Goal: Task Accomplishment & Management: Manage account settings

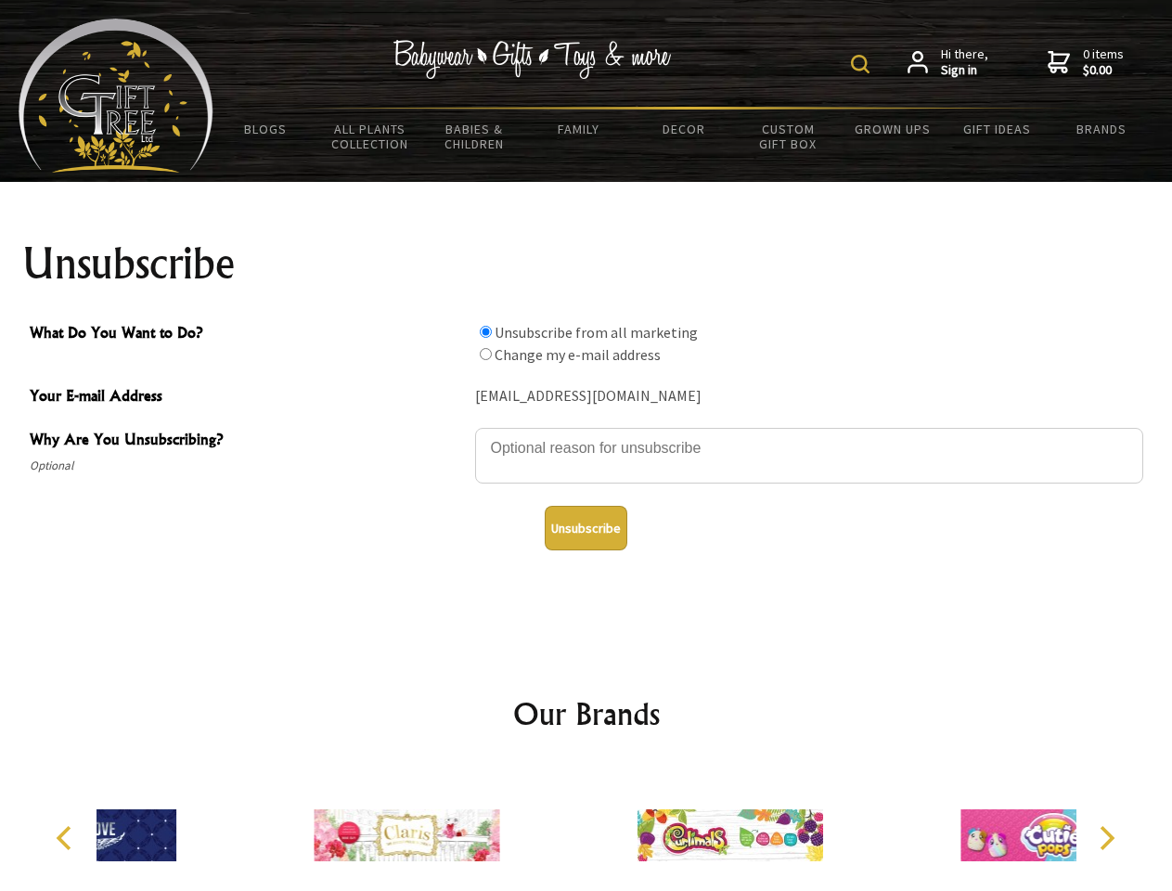
click at [863, 64] on img at bounding box center [860, 64] width 19 height 19
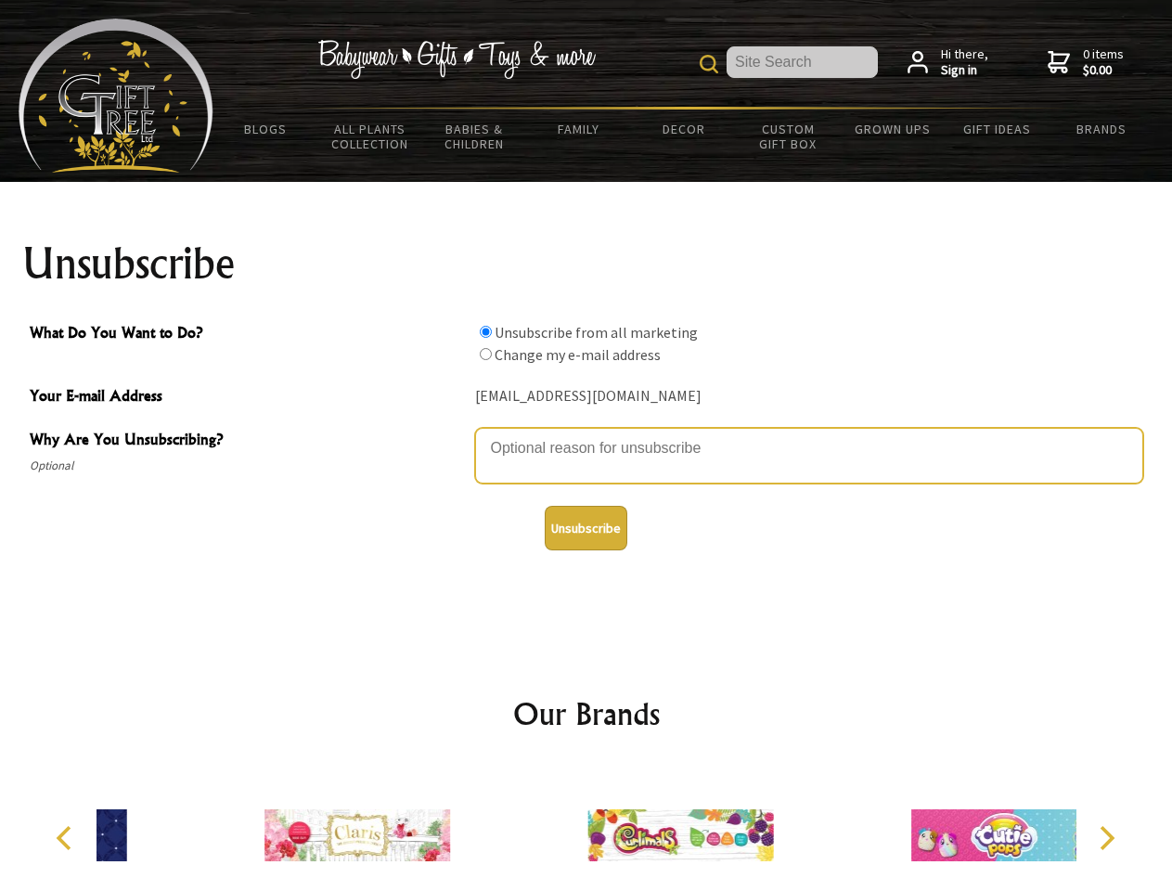
click at [586, 434] on textarea "Why Are You Unsubscribing?" at bounding box center [809, 456] width 668 height 56
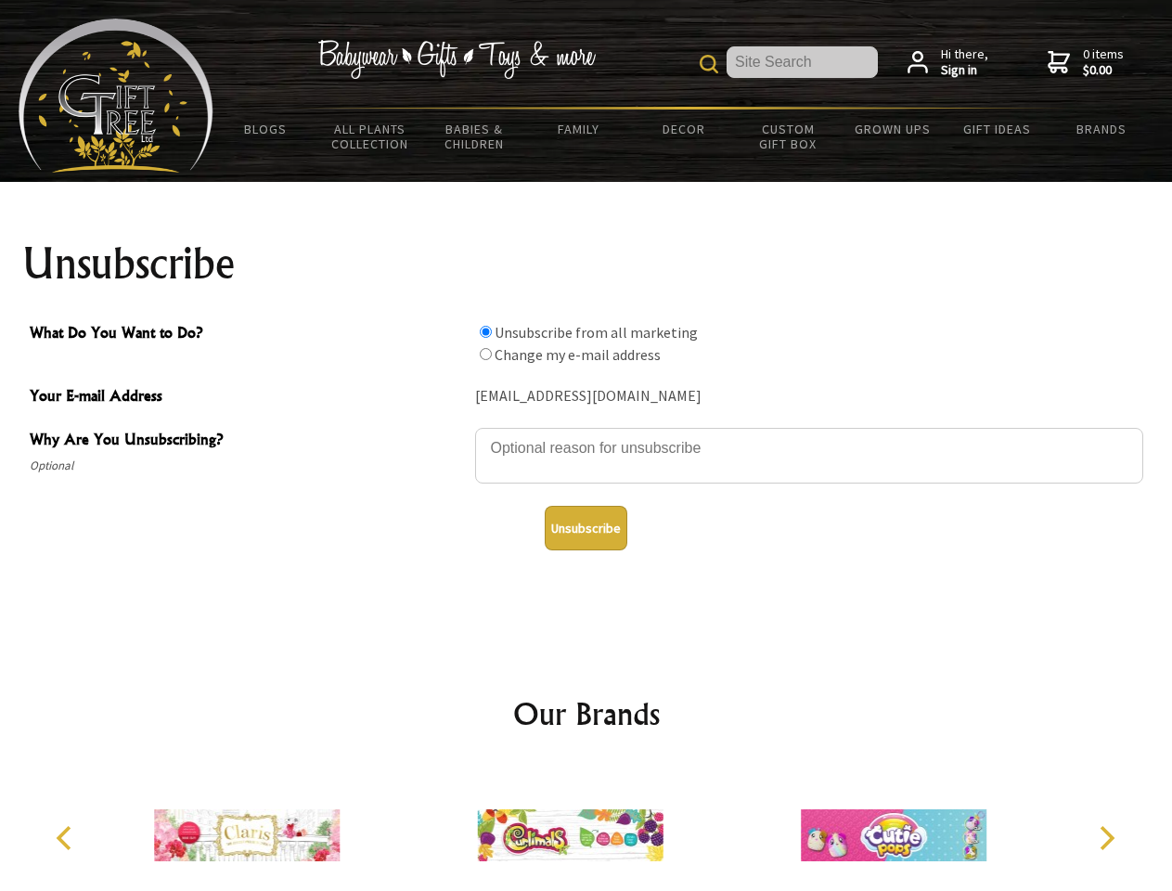
click at [485, 331] on input "What Do You Want to Do?" at bounding box center [486, 332] width 12 height 12
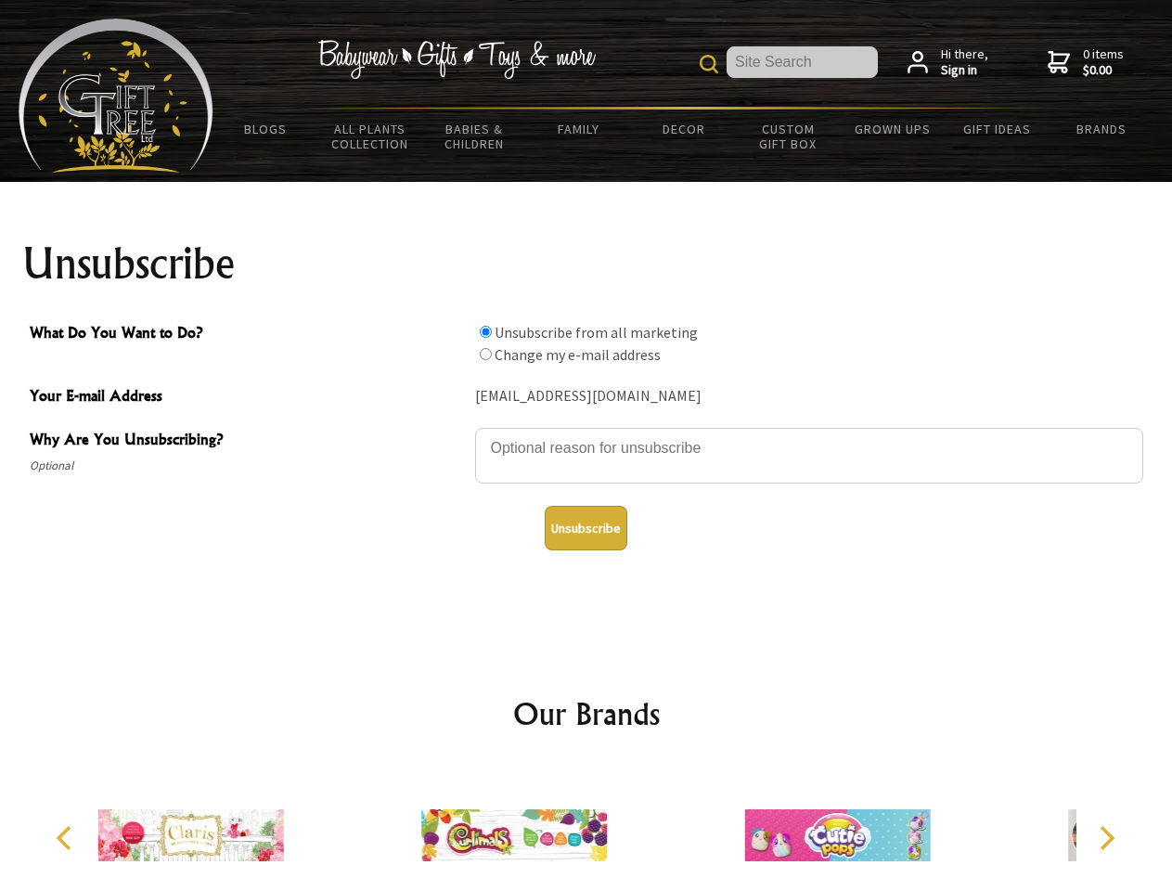
click at [485, 354] on input "What Do You Want to Do?" at bounding box center [486, 354] width 12 height 12
radio input "true"
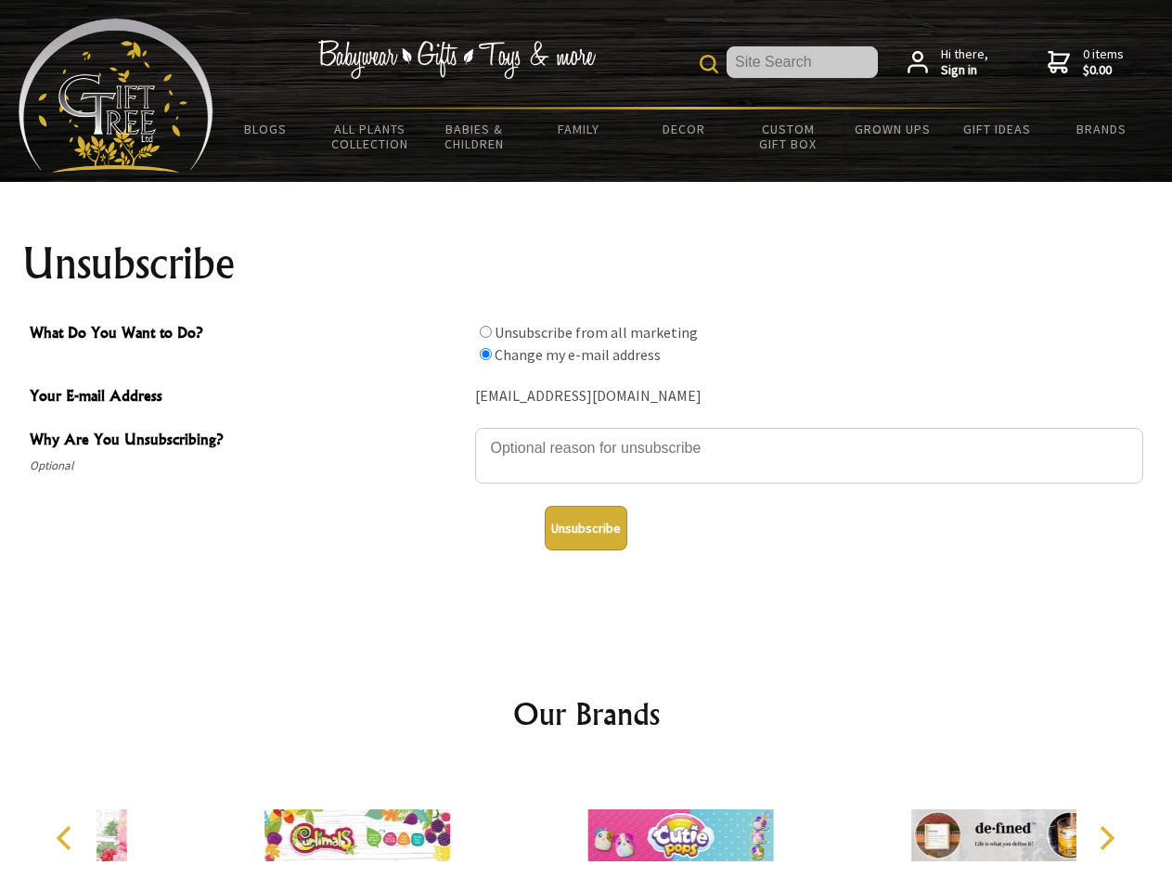
click at [586, 528] on button "Unsubscribe" at bounding box center [586, 528] width 83 height 45
click at [587, 828] on img at bounding box center [680, 835] width 186 height 139
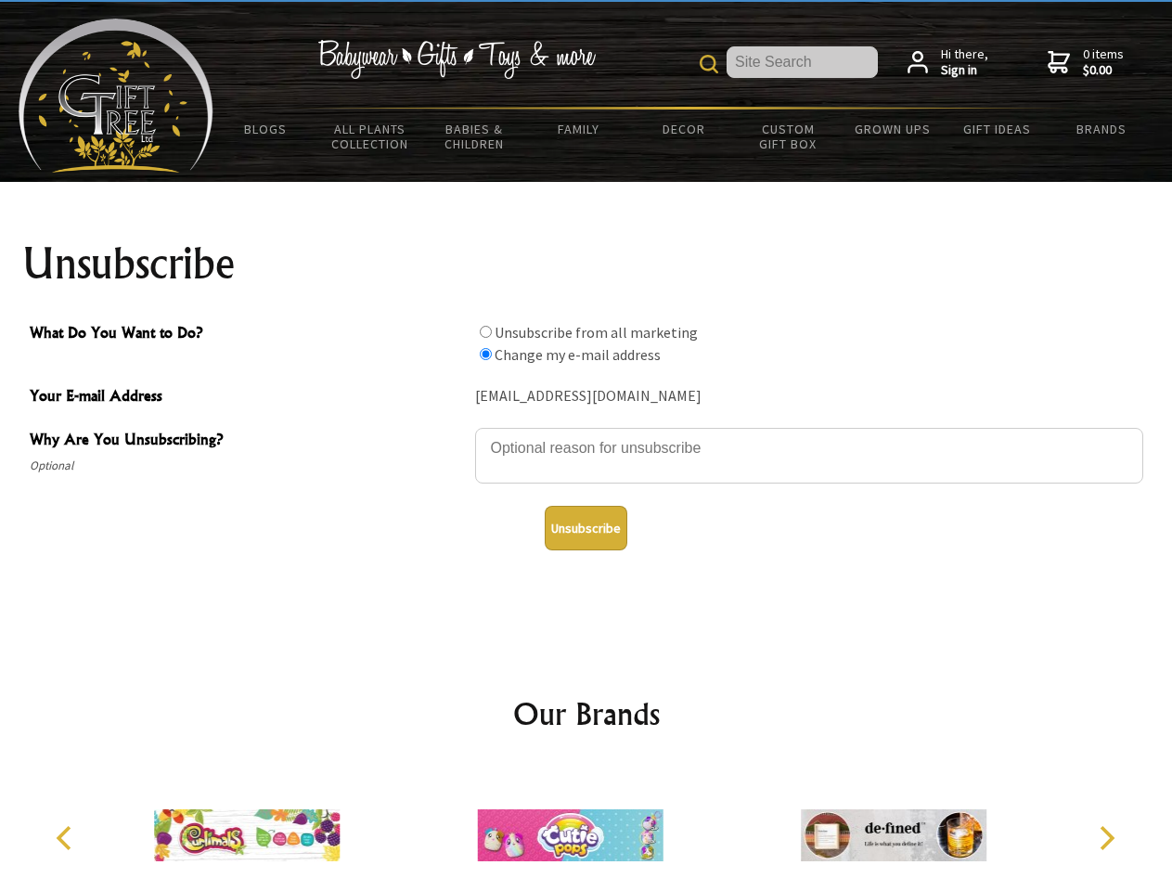
click at [67, 838] on icon "Previous" at bounding box center [66, 838] width 24 height 24
click at [1106, 838] on icon "Next" at bounding box center [1105, 838] width 24 height 24
